Goal: Task Accomplishment & Management: Manage account settings

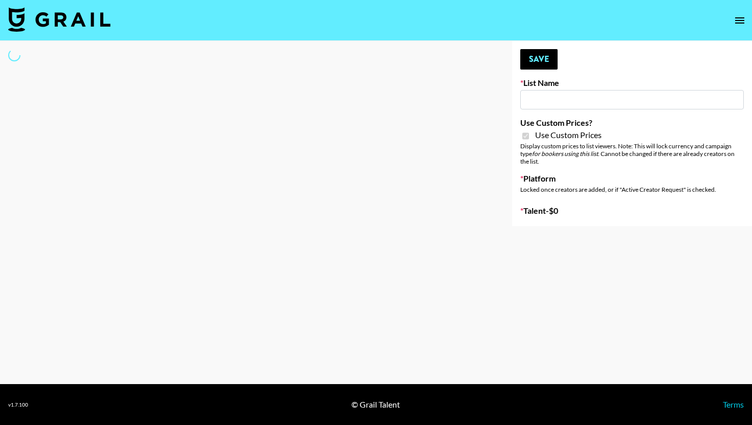
type input "Anker For Soundcore"
checkbox input "true"
select select "Brand"
type input "Cosplay"
select select "Song"
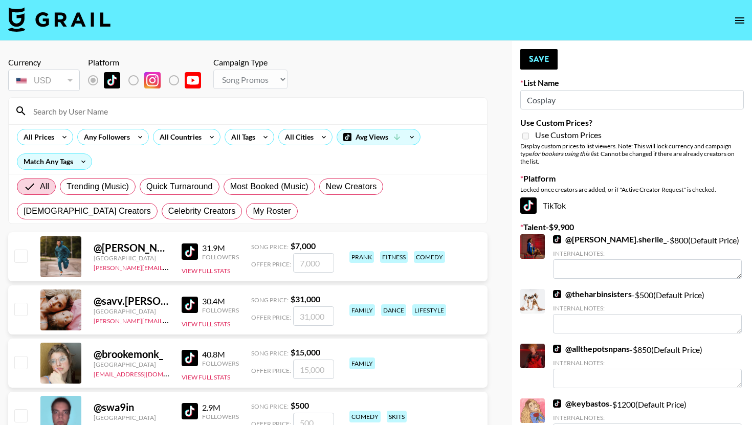
click at [200, 112] on input at bounding box center [253, 111] width 453 height 16
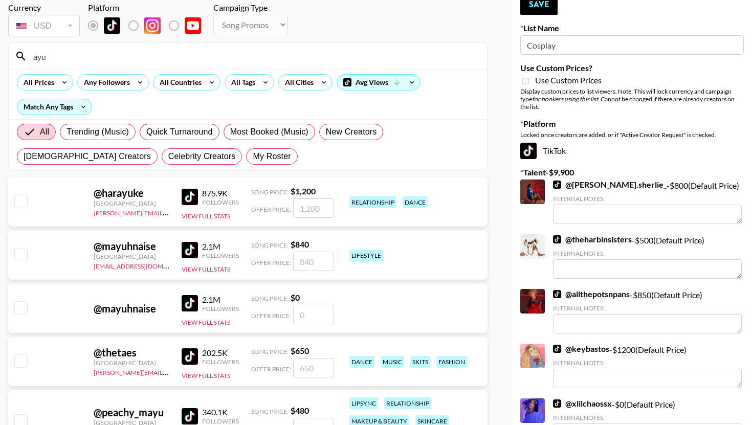
scroll to position [67, 0]
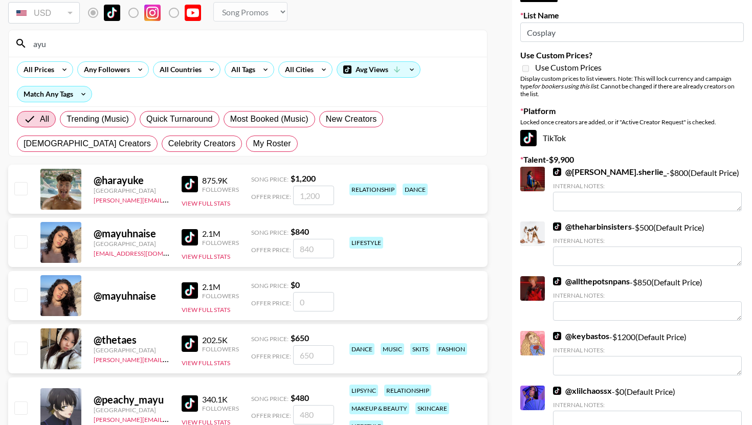
type input "ayu"
click at [21, 349] on input "checkbox" at bounding box center [20, 348] width 12 height 12
checkbox input "true"
type input "650"
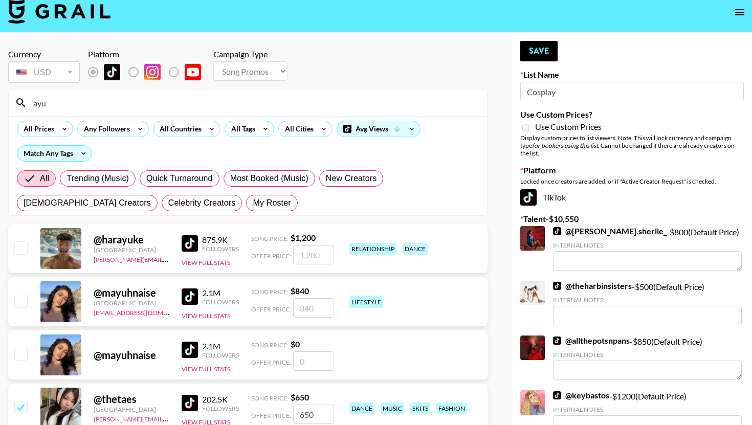
scroll to position [0, 0]
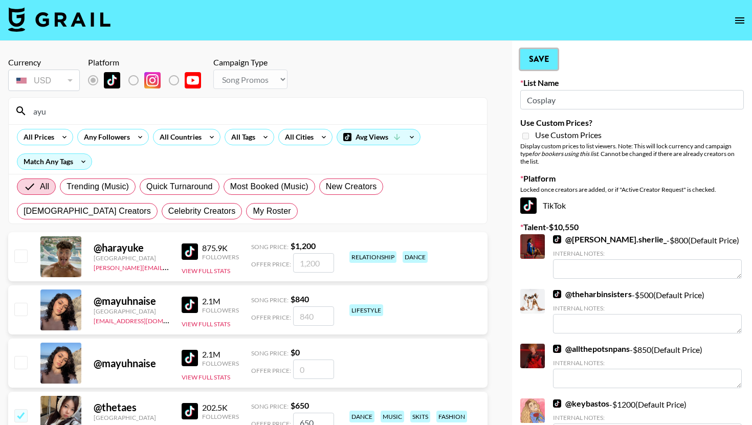
click at [542, 61] on button "Save" at bounding box center [538, 59] width 37 height 20
